Goal: Task Accomplishment & Management: Manage account settings

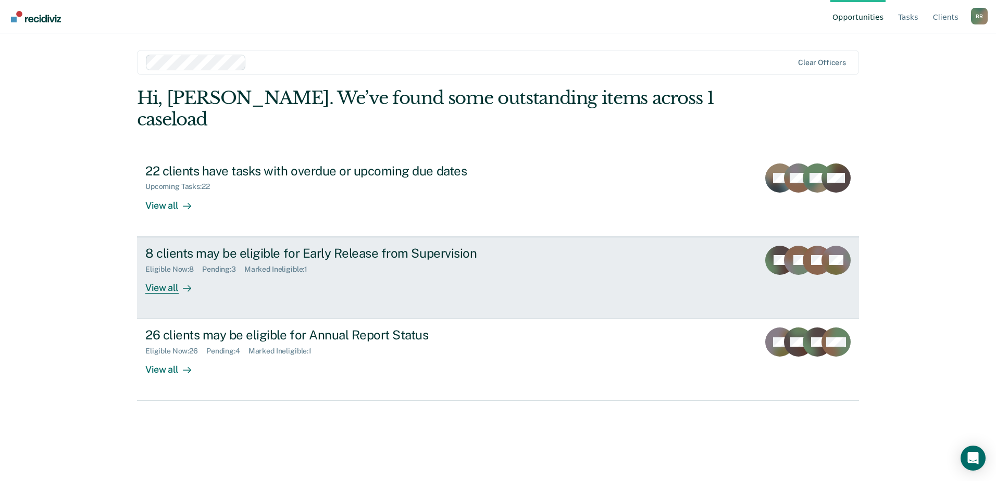
click at [258, 253] on div "8 clients may be eligible for Early Release from Supervision Eligible Now : 8 P…" at bounding box center [340, 270] width 391 height 48
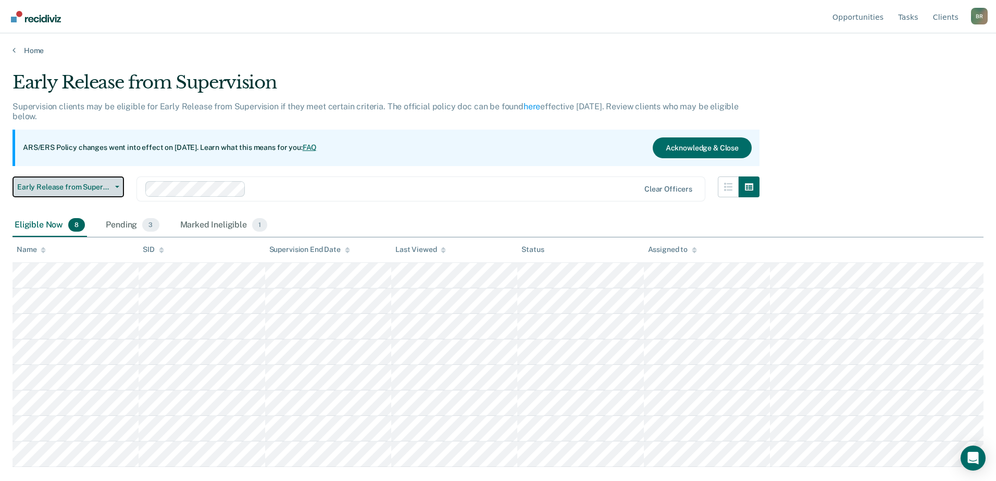
click at [116, 188] on button "Early Release from Supervision" at bounding box center [67, 187] width 111 height 21
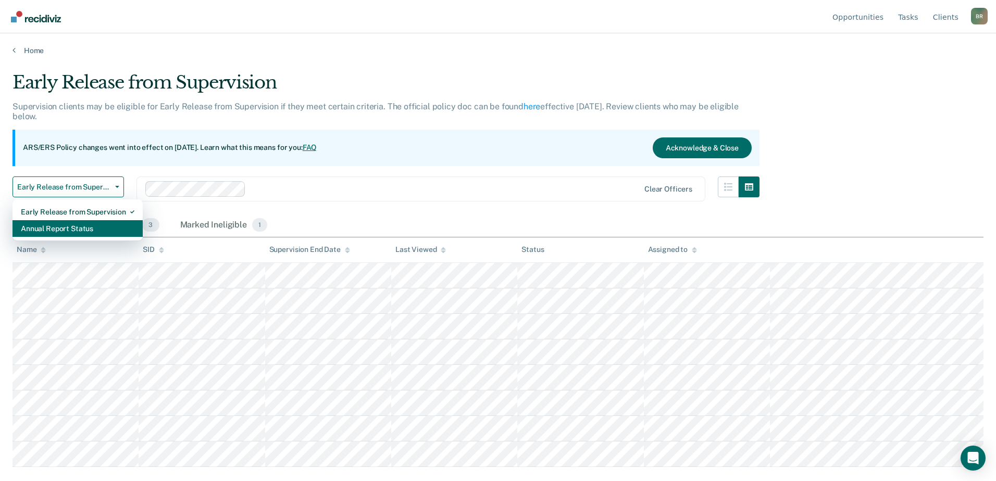
click at [56, 230] on div "Annual Report Status" at bounding box center [78, 228] width 114 height 17
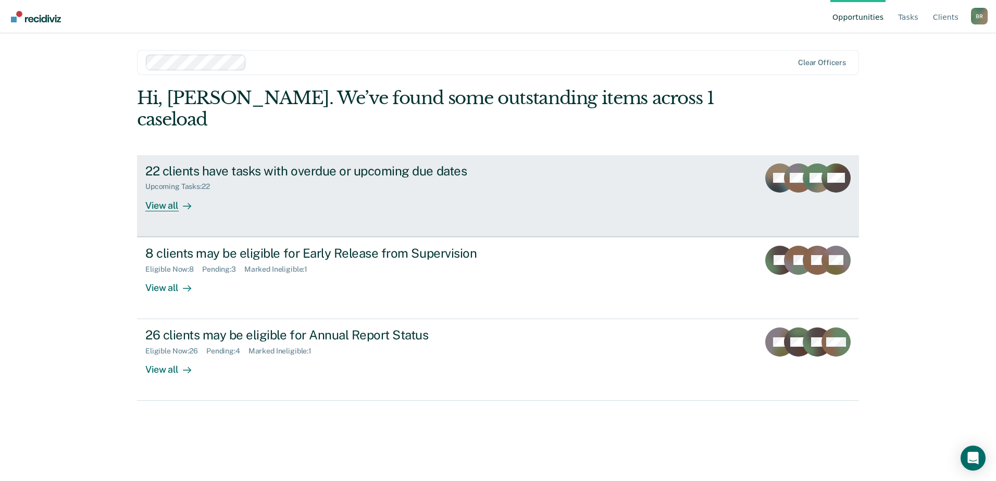
click at [284, 172] on div "22 clients have tasks with overdue or upcoming due dates Upcoming Tasks : 22 Vi…" at bounding box center [340, 188] width 391 height 48
